Goal: Find specific page/section: Find specific page/section

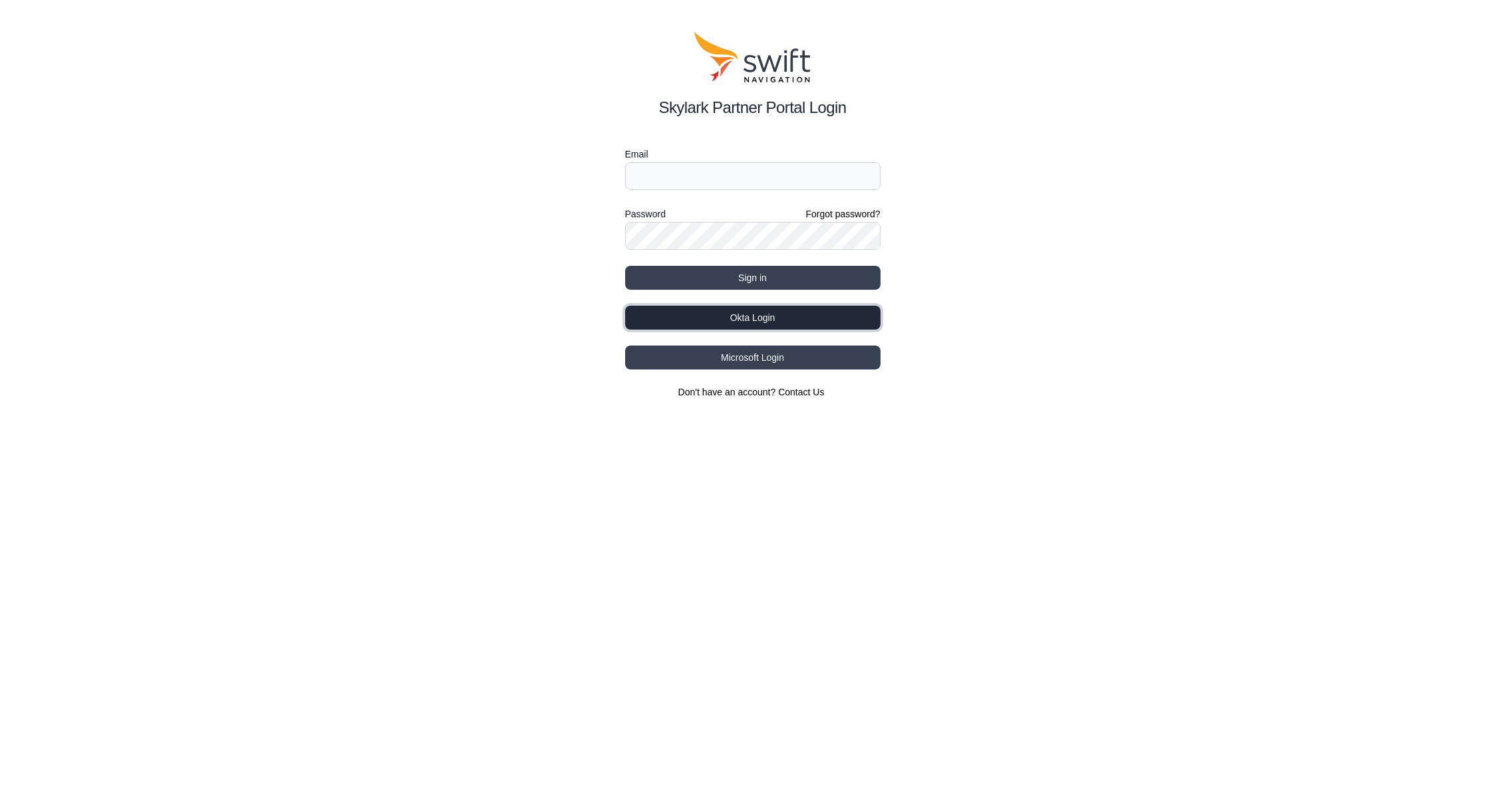
click at [702, 314] on button "Okta Login" at bounding box center [752, 318] width 255 height 24
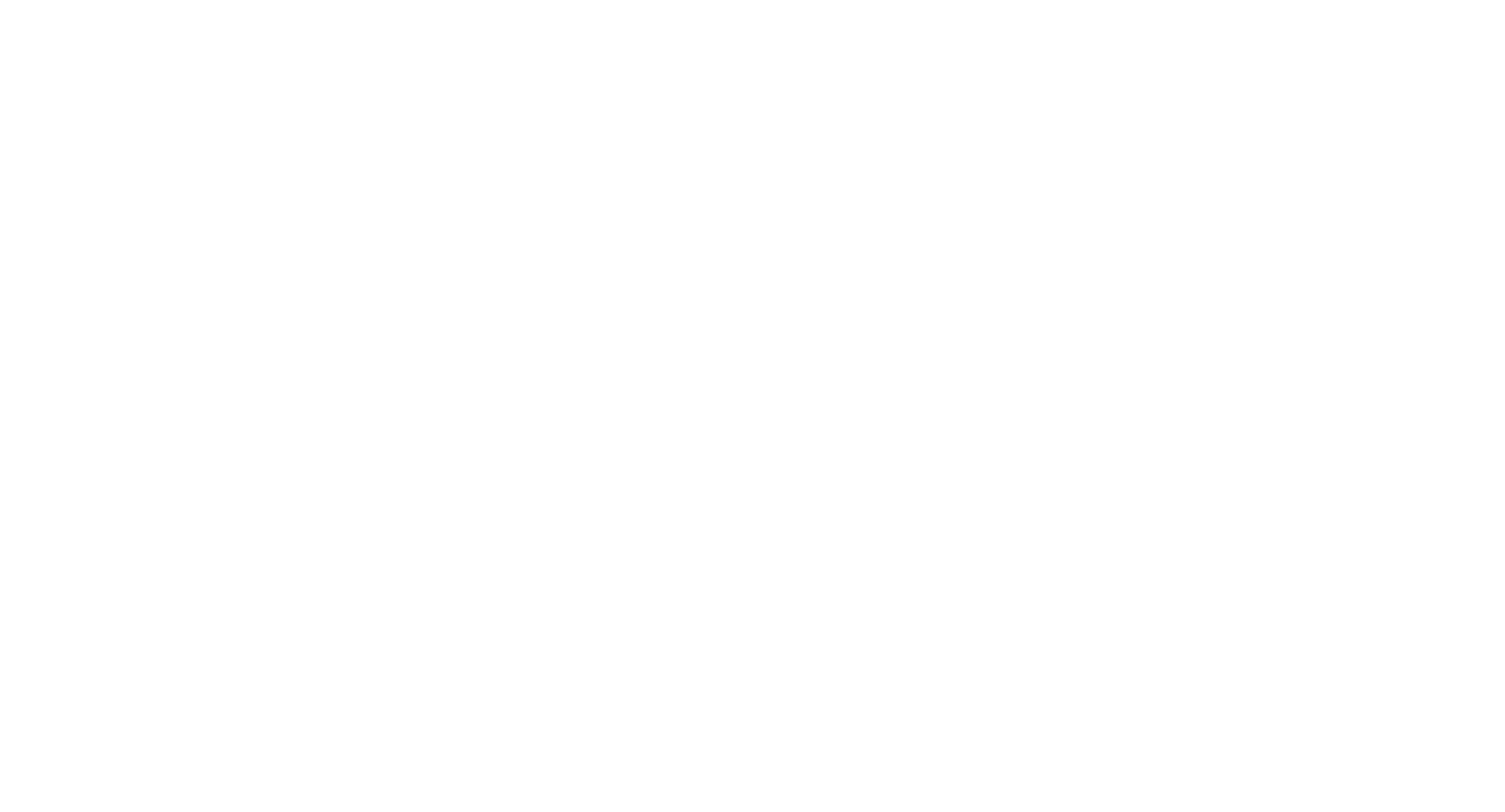
select select
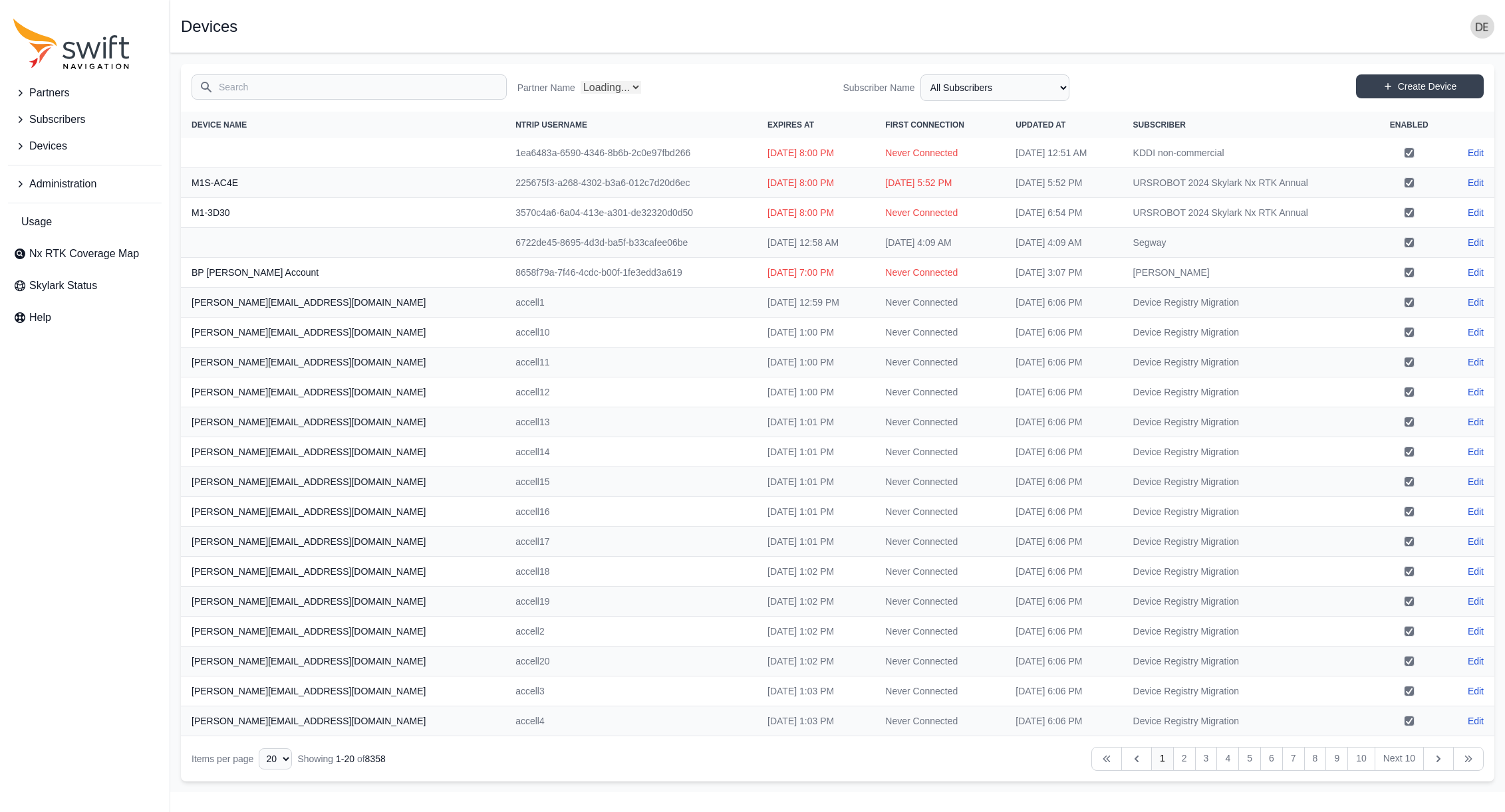
click at [264, 81] on input "Search" at bounding box center [349, 87] width 315 height 25
select select "Partner Name"
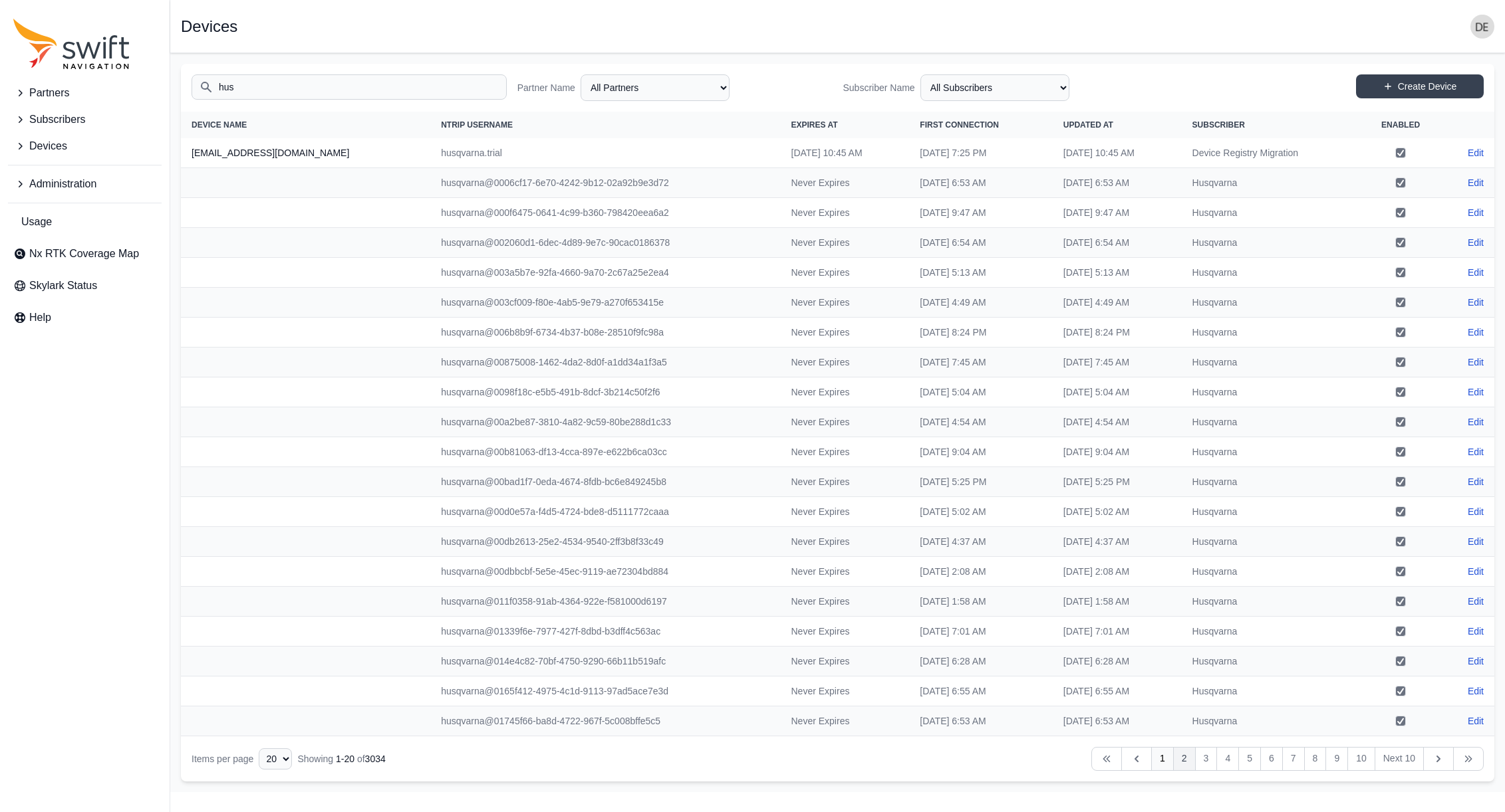
type input "hus"
click at [1188, 760] on link "2" at bounding box center [1184, 759] width 23 height 24
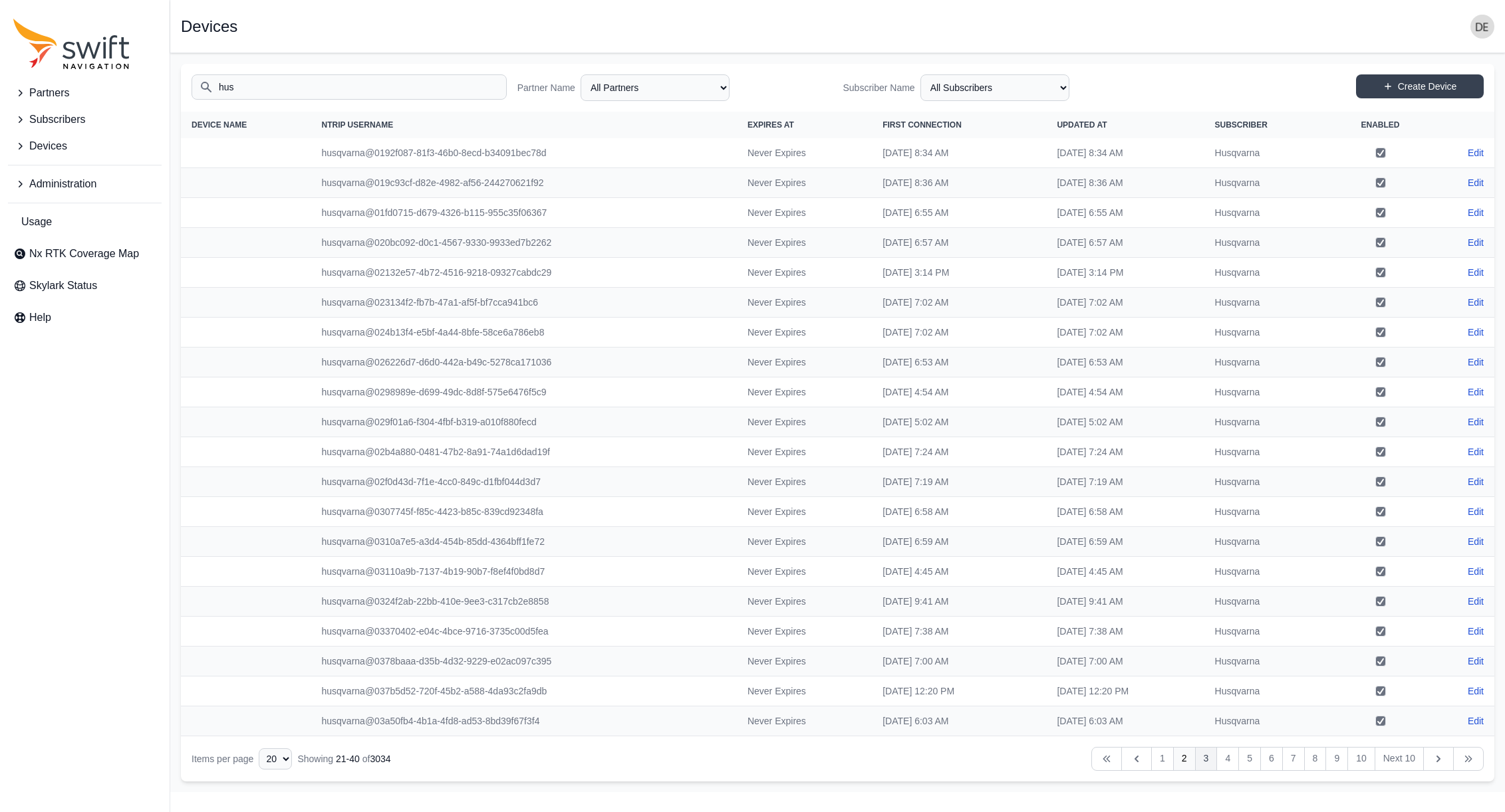
click at [1207, 761] on link "3" at bounding box center [1206, 759] width 23 height 24
click at [1233, 763] on link "4" at bounding box center [1228, 759] width 23 height 24
click at [1253, 764] on link "5" at bounding box center [1250, 759] width 23 height 24
